Goal: Find specific page/section: Find specific page/section

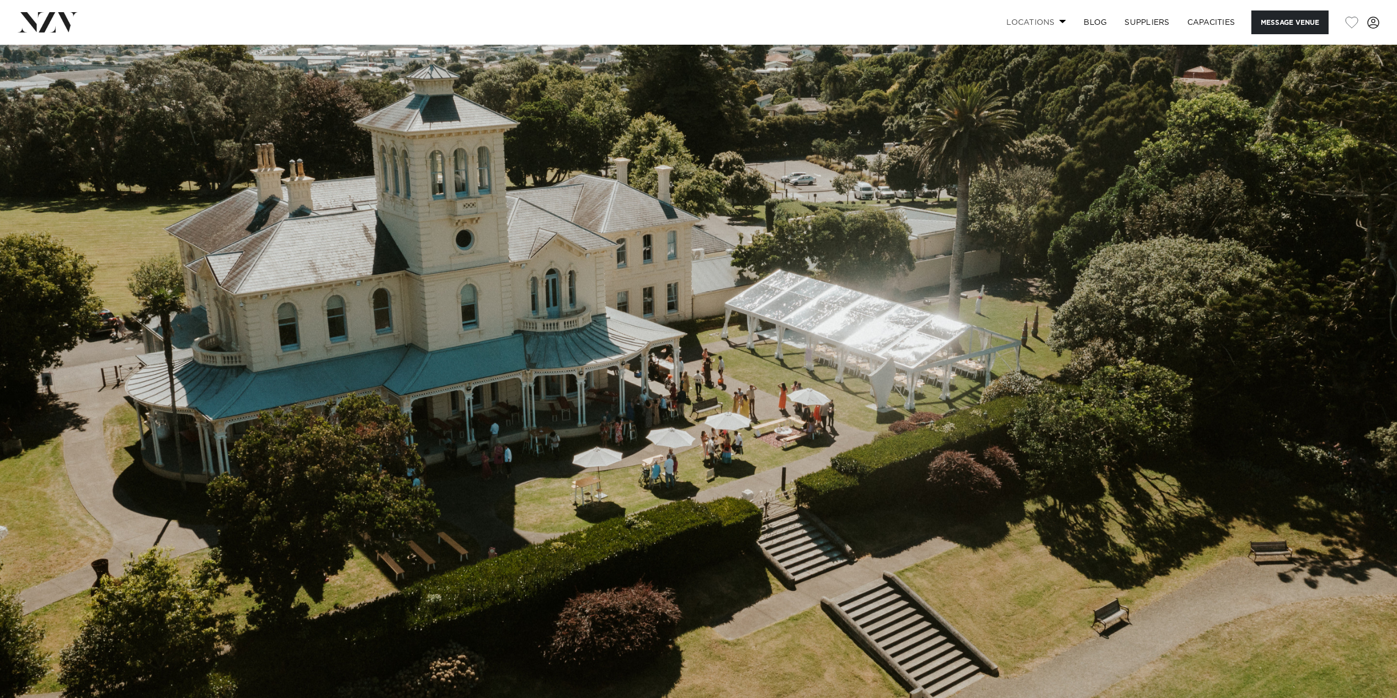
click at [1023, 17] on link "Locations" at bounding box center [1035, 22] width 77 height 24
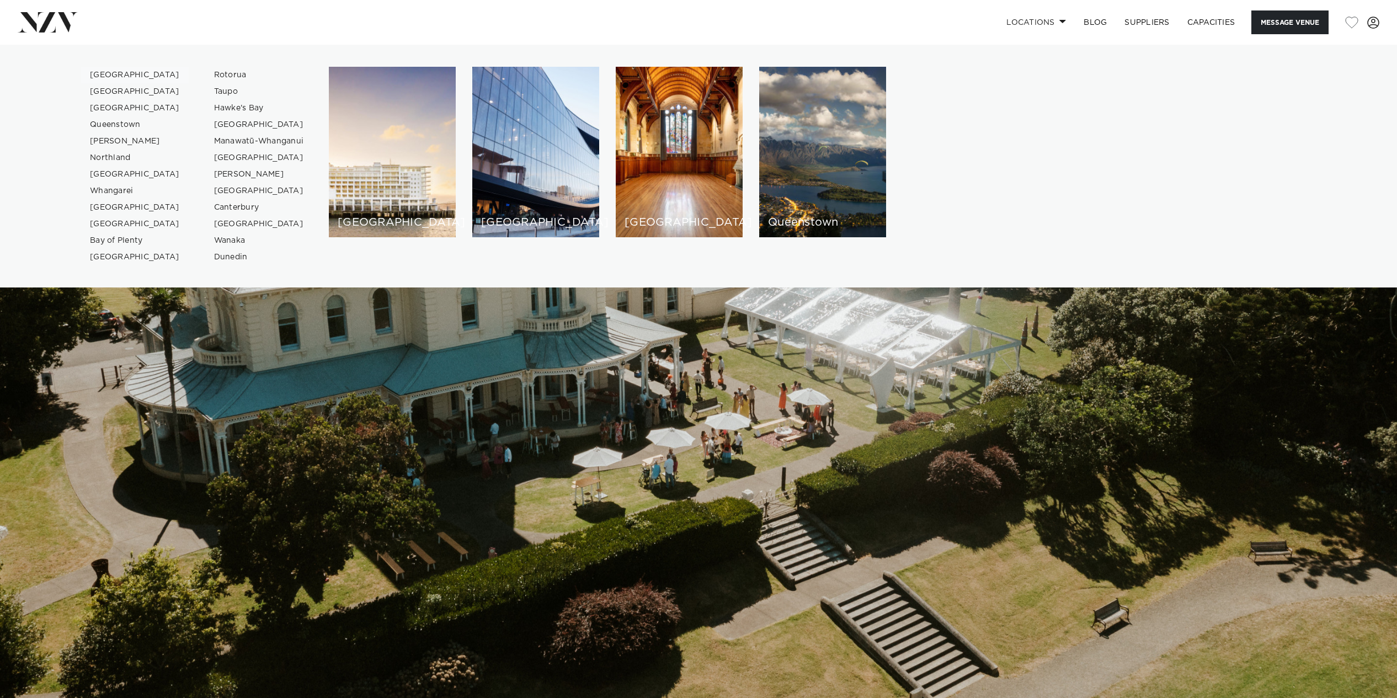
click at [114, 73] on link "[GEOGRAPHIC_DATA]" at bounding box center [135, 75] width 108 height 17
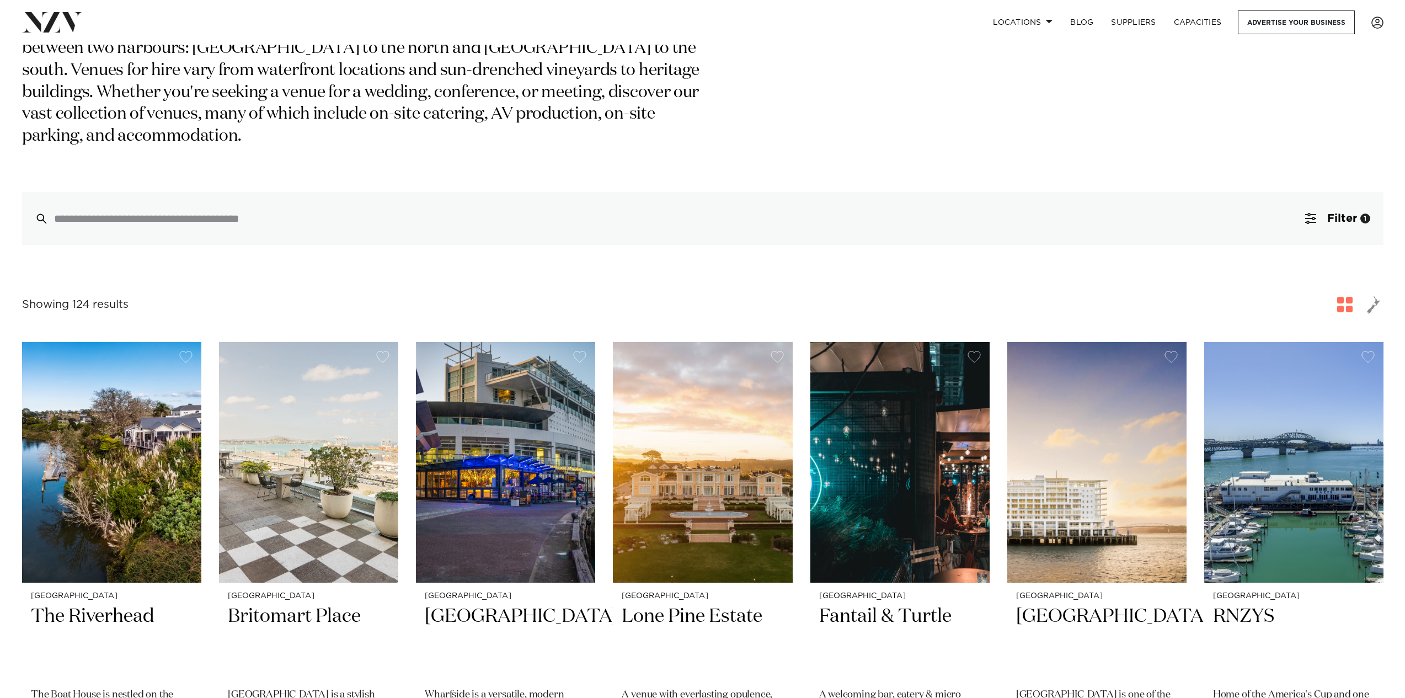
scroll to position [165, 0]
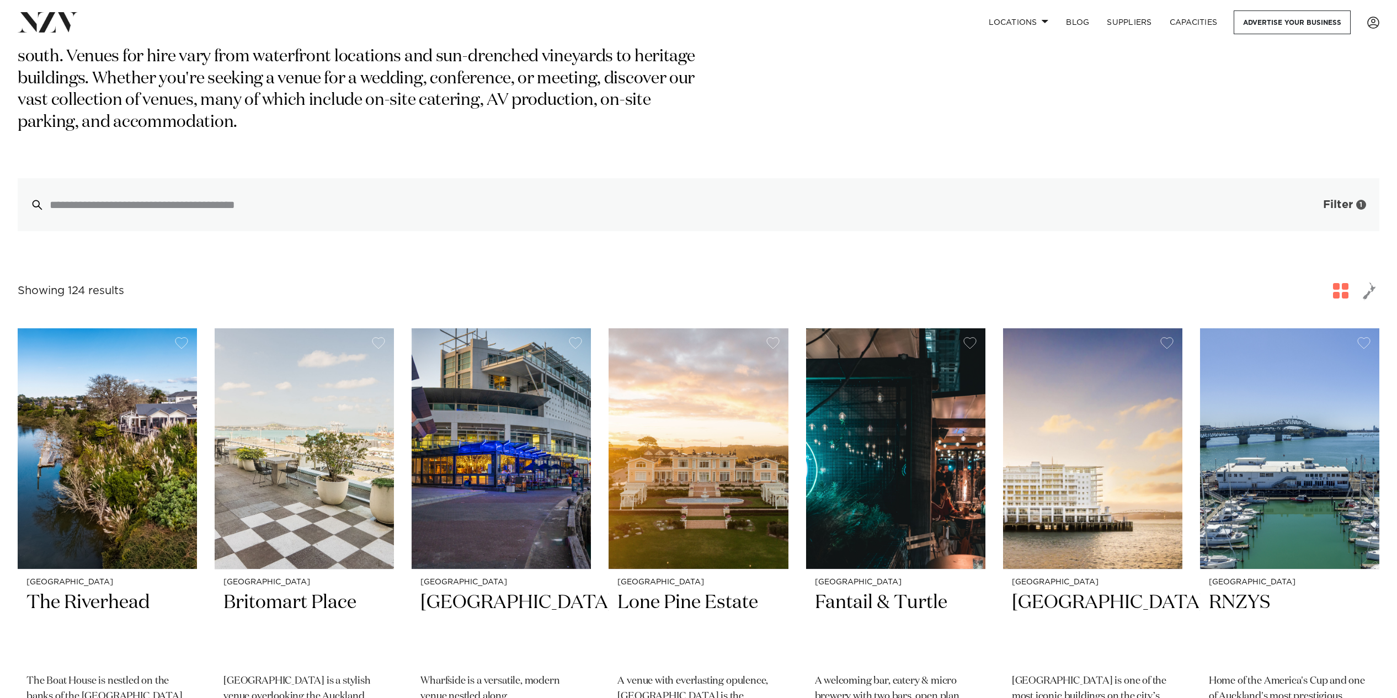
click at [1333, 199] on span "Filter" at bounding box center [1338, 204] width 30 height 11
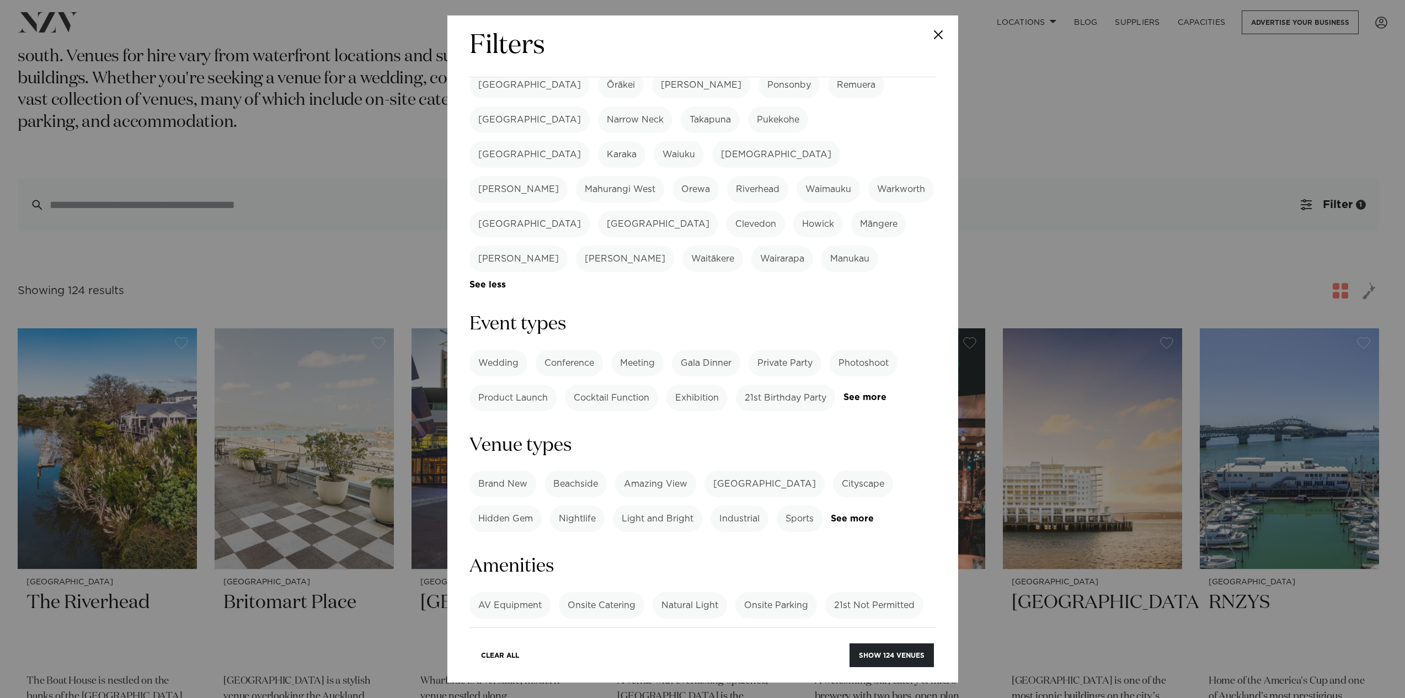
scroll to position [296, 0]
click at [506, 354] on label "Wedding" at bounding box center [498, 367] width 58 height 26
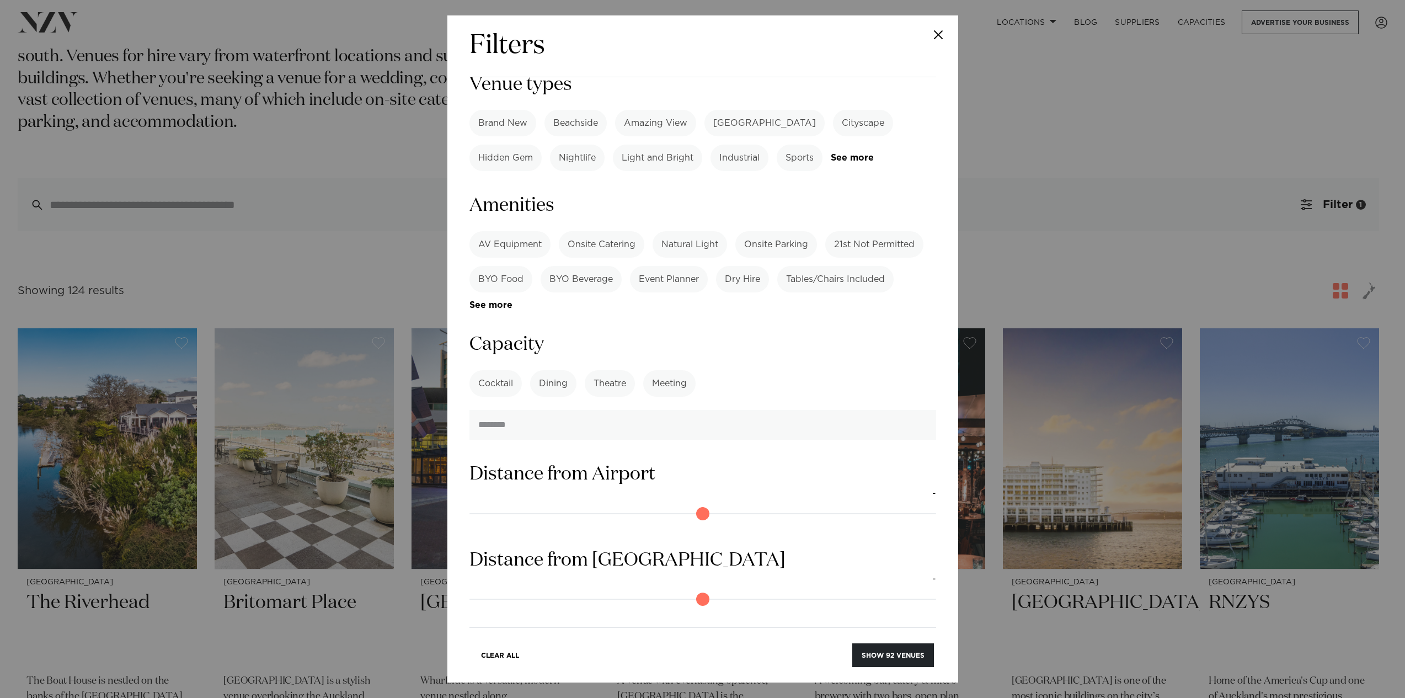
scroll to position [669, 0]
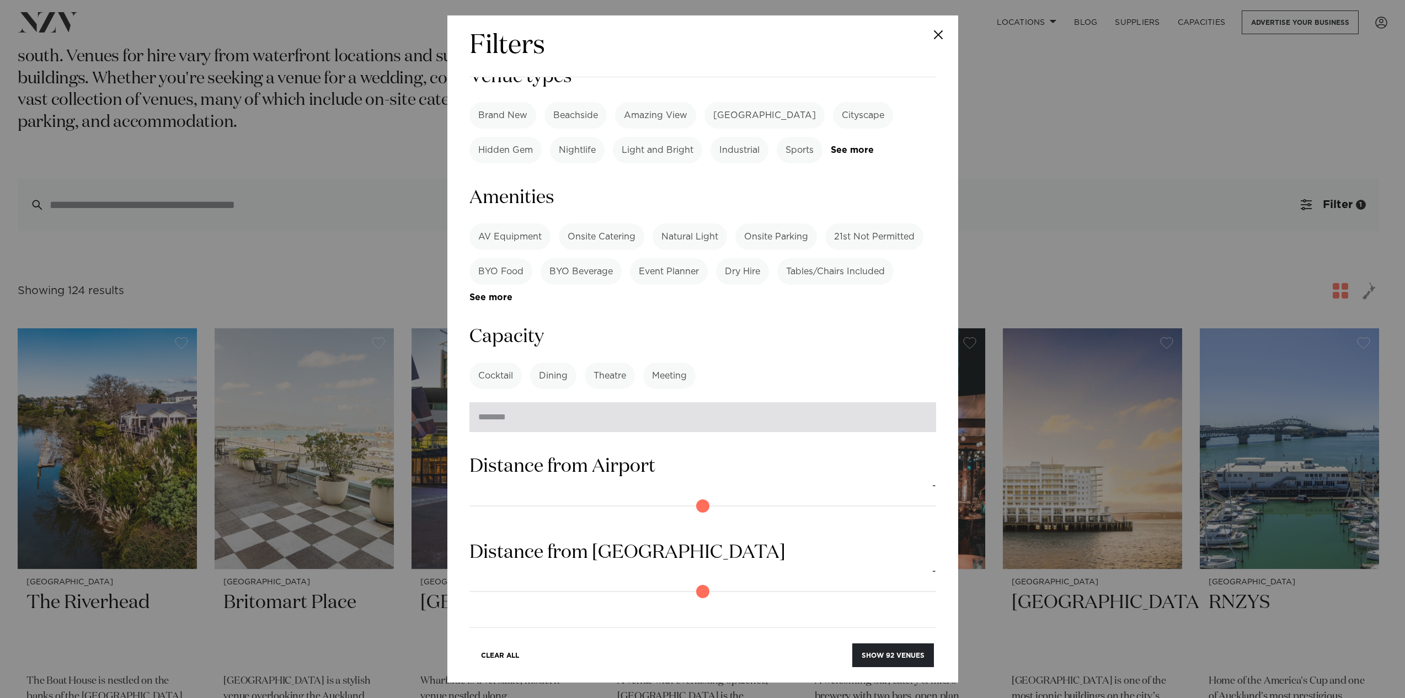
click at [823, 402] on input "number" at bounding box center [702, 417] width 467 height 30
